Goal: Transaction & Acquisition: Purchase product/service

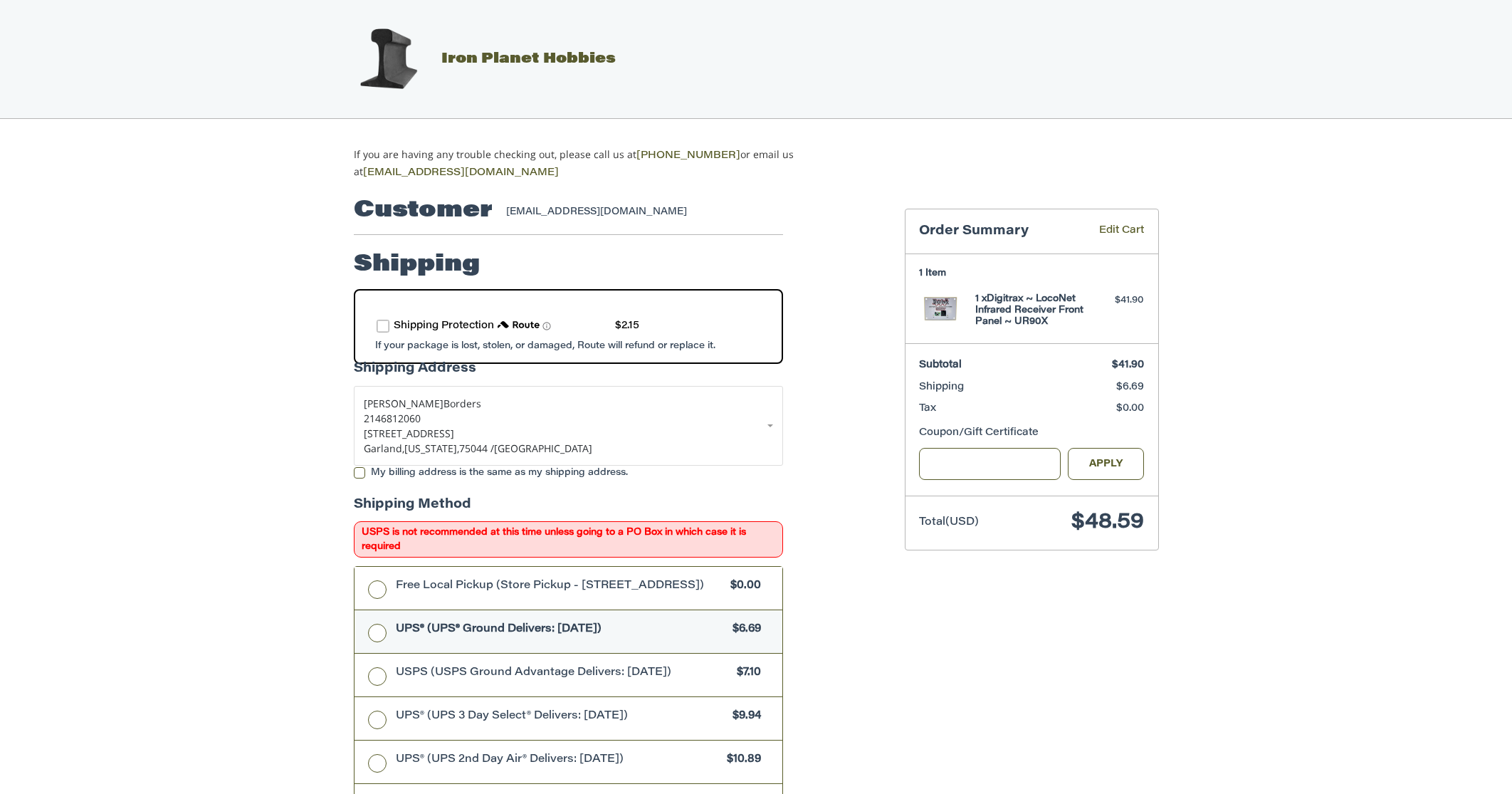
click at [385, 325] on label "route shipping protection selector element" at bounding box center [382, 325] width 13 height 13
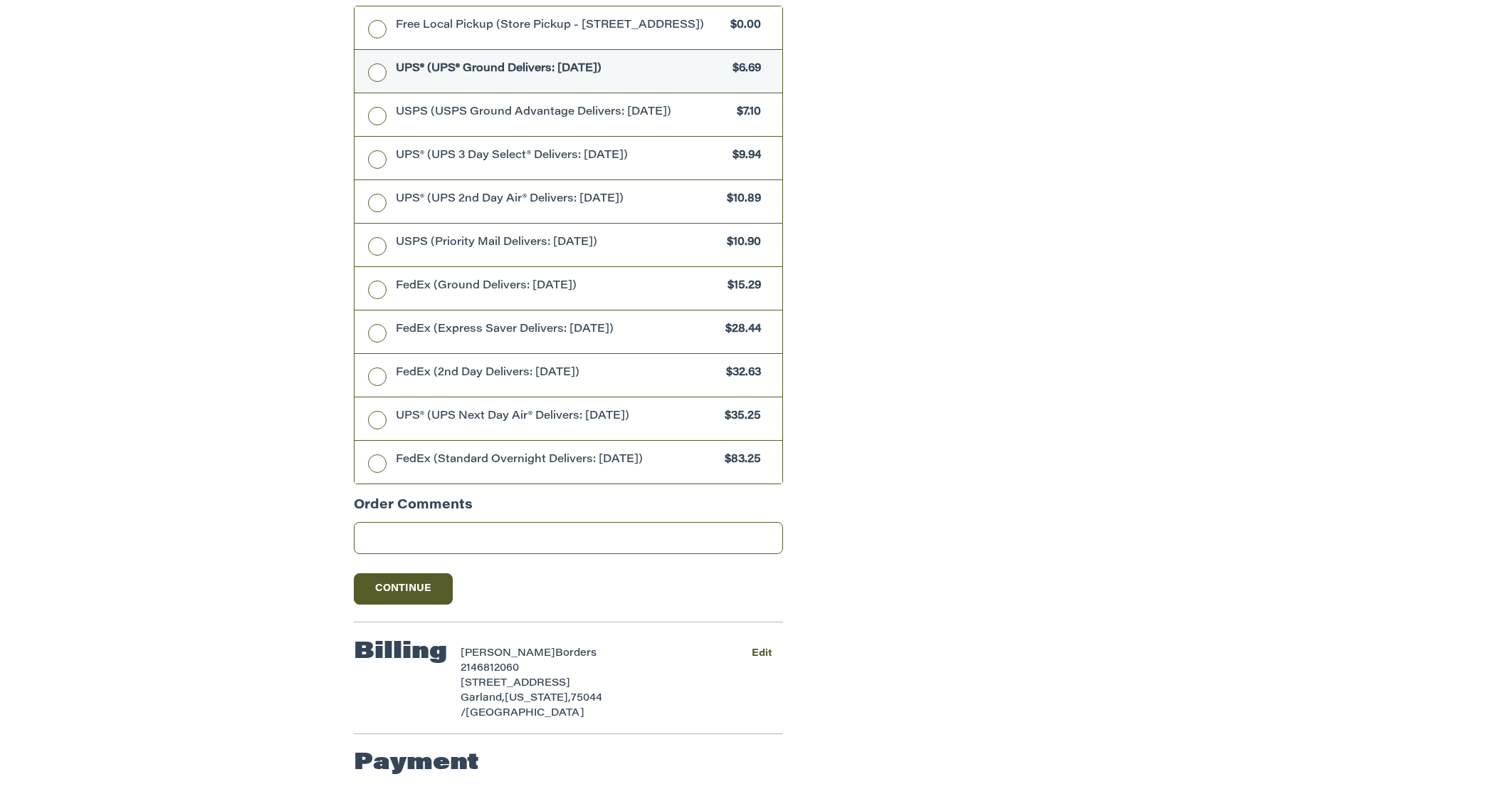
scroll to position [561, 0]
click at [407, 598] on button "Continue" at bounding box center [403, 588] width 99 height 31
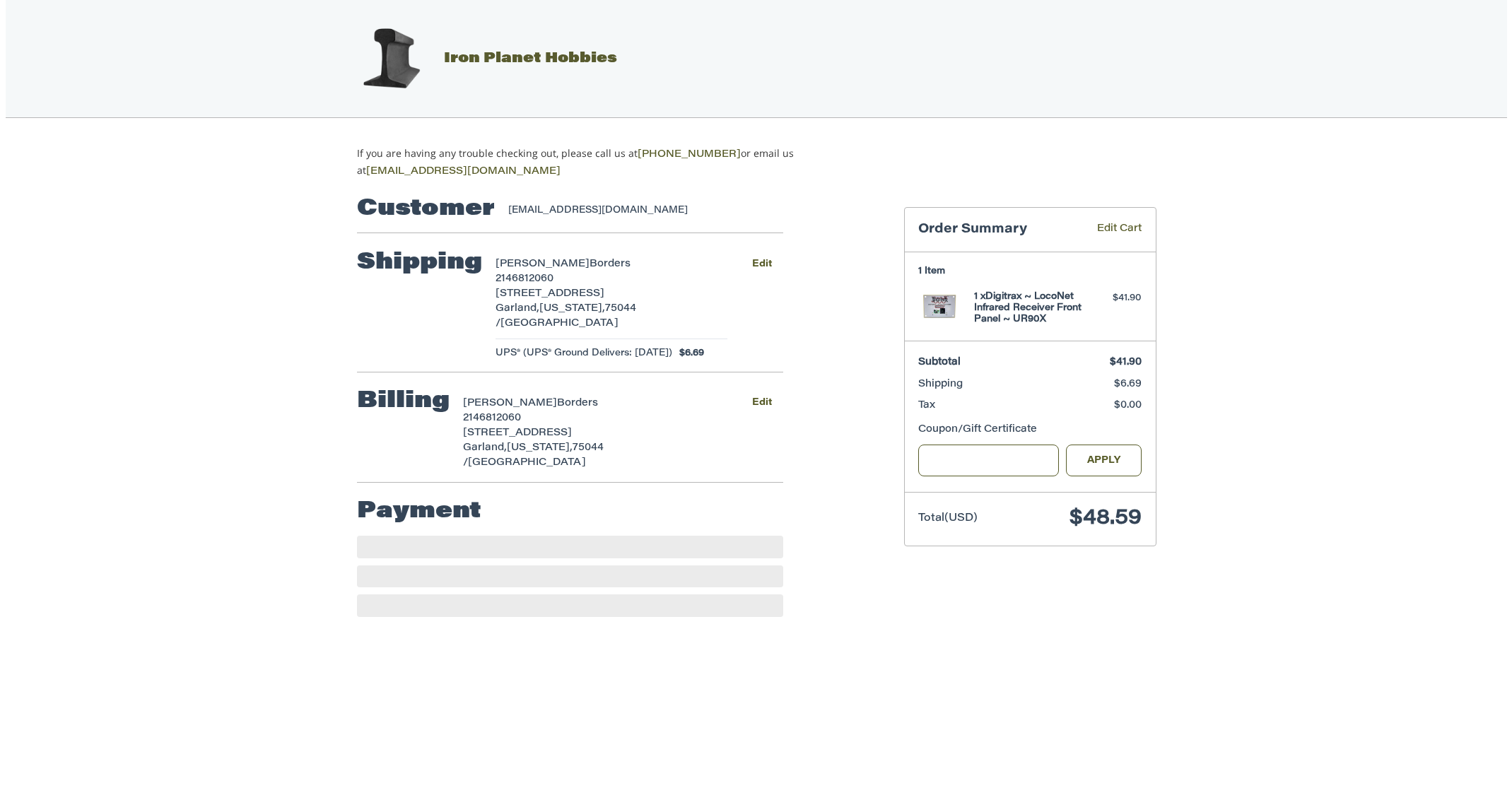
scroll to position [0, 0]
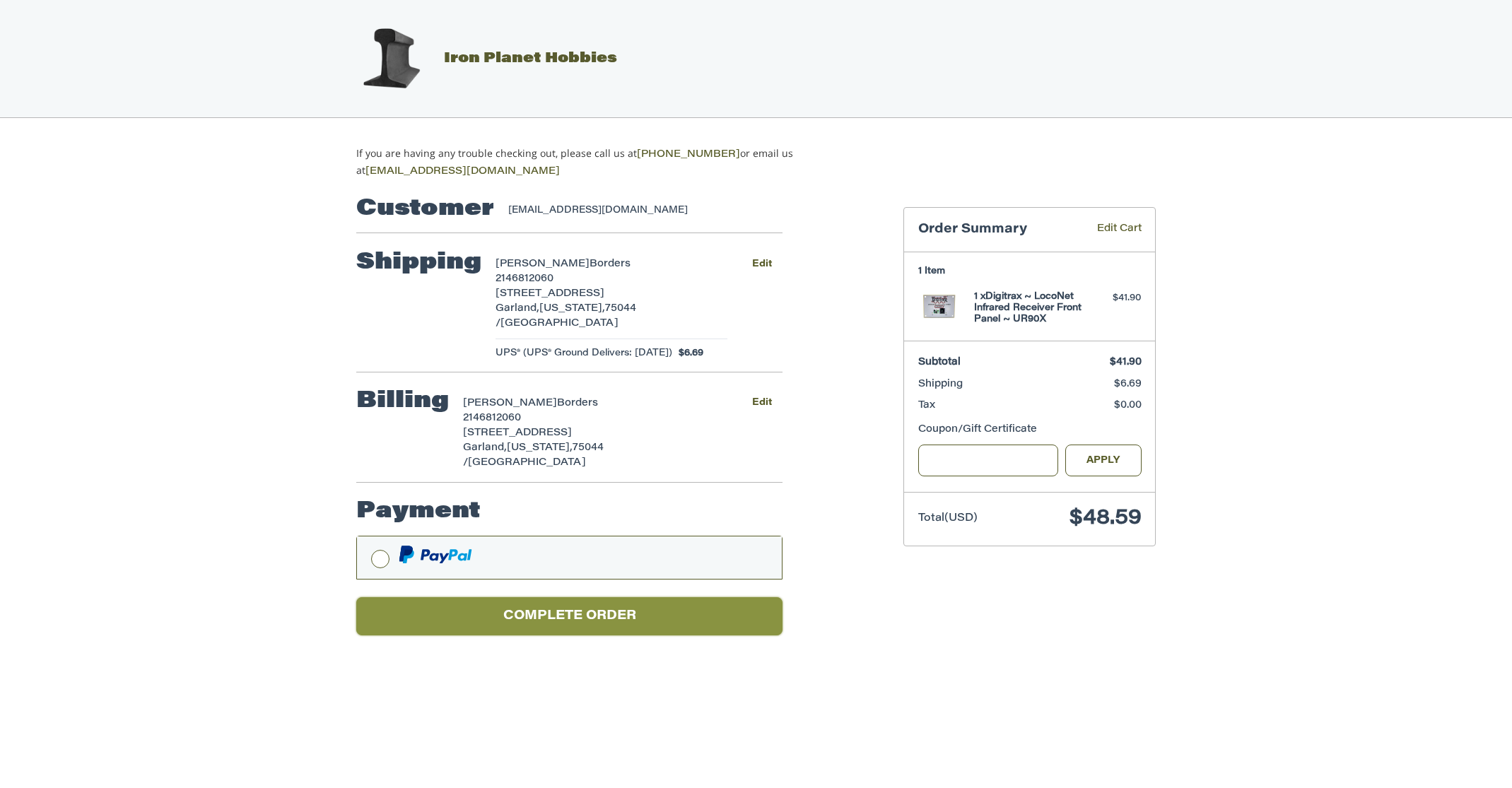
click at [525, 597] on button "Complete order" at bounding box center [569, 617] width 426 height 39
